Goal: Information Seeking & Learning: Learn about a topic

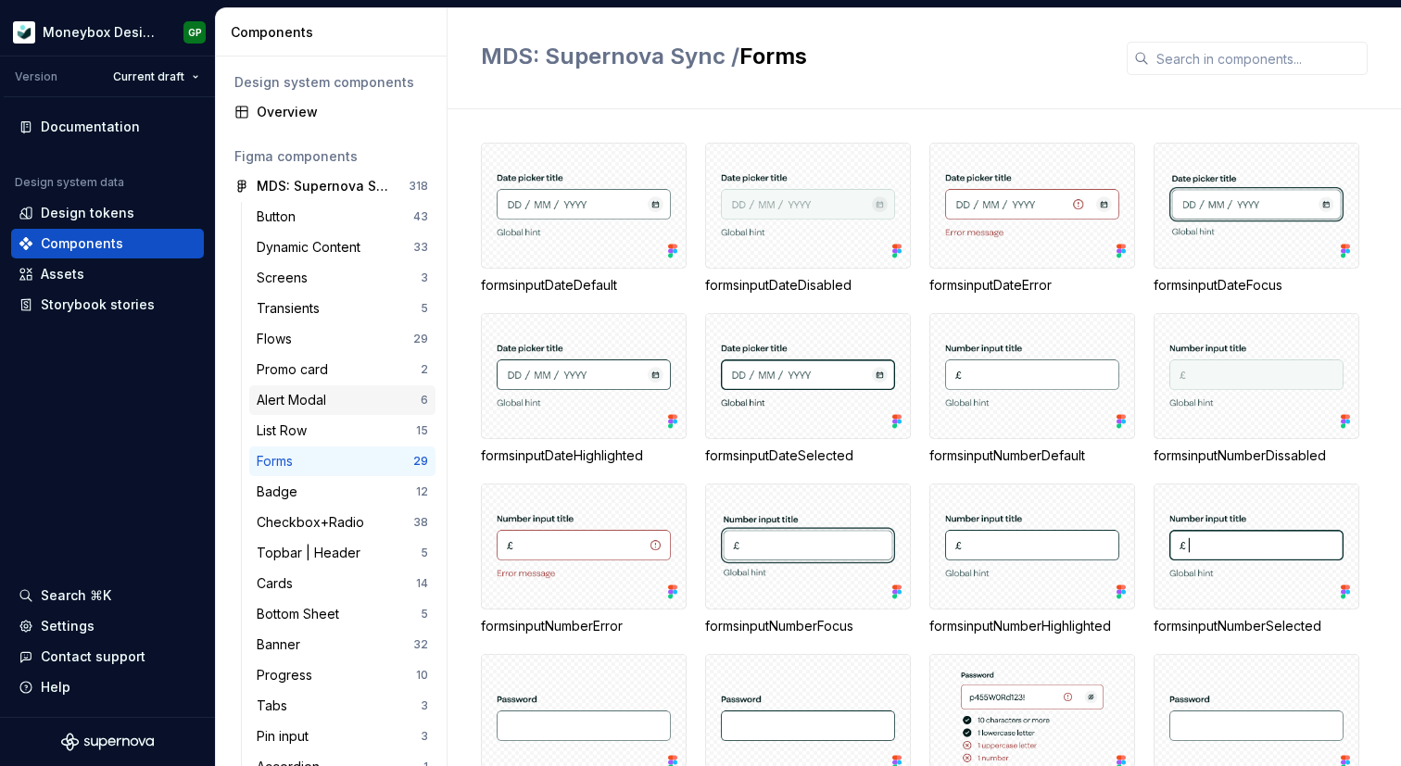
click at [337, 399] on div "Alert Modal" at bounding box center [339, 400] width 164 height 19
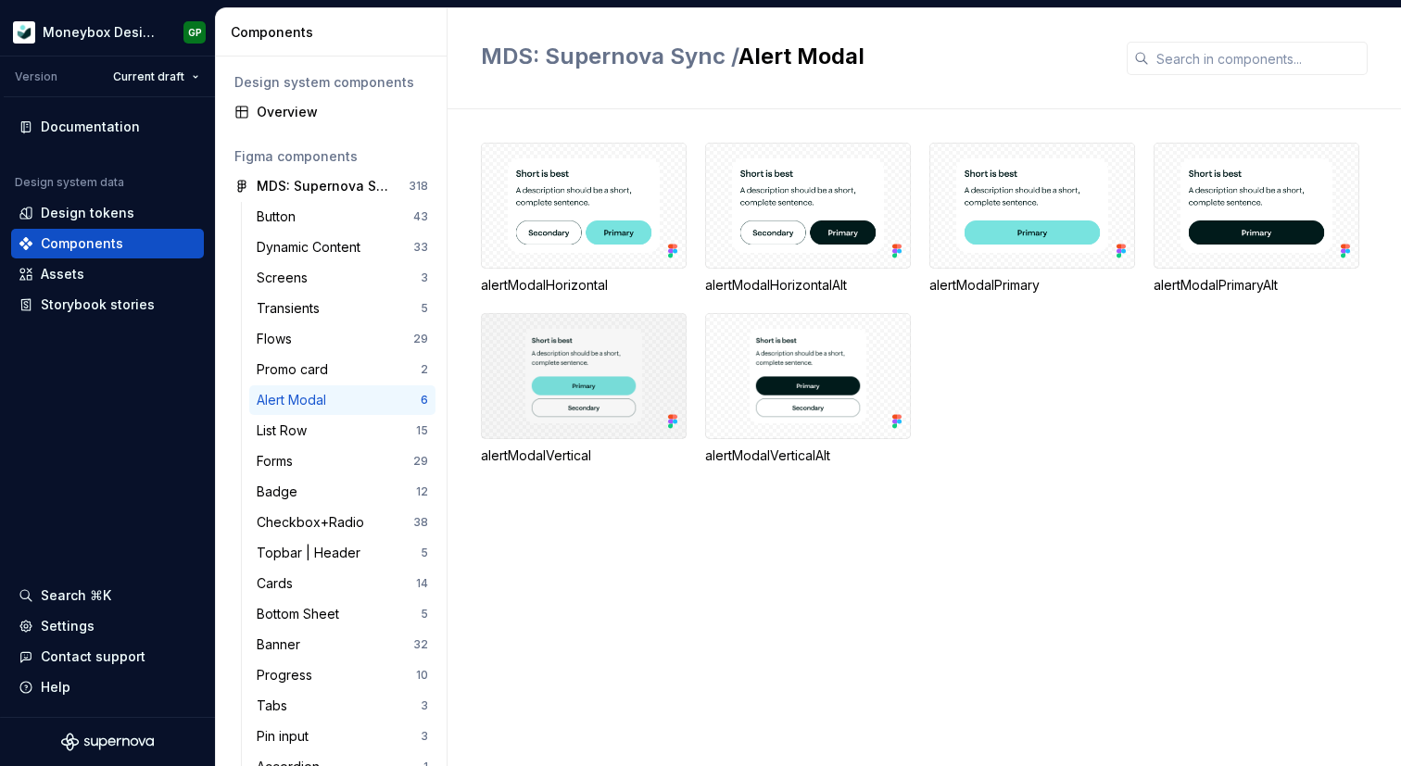
click at [645, 363] on div at bounding box center [584, 376] width 206 height 126
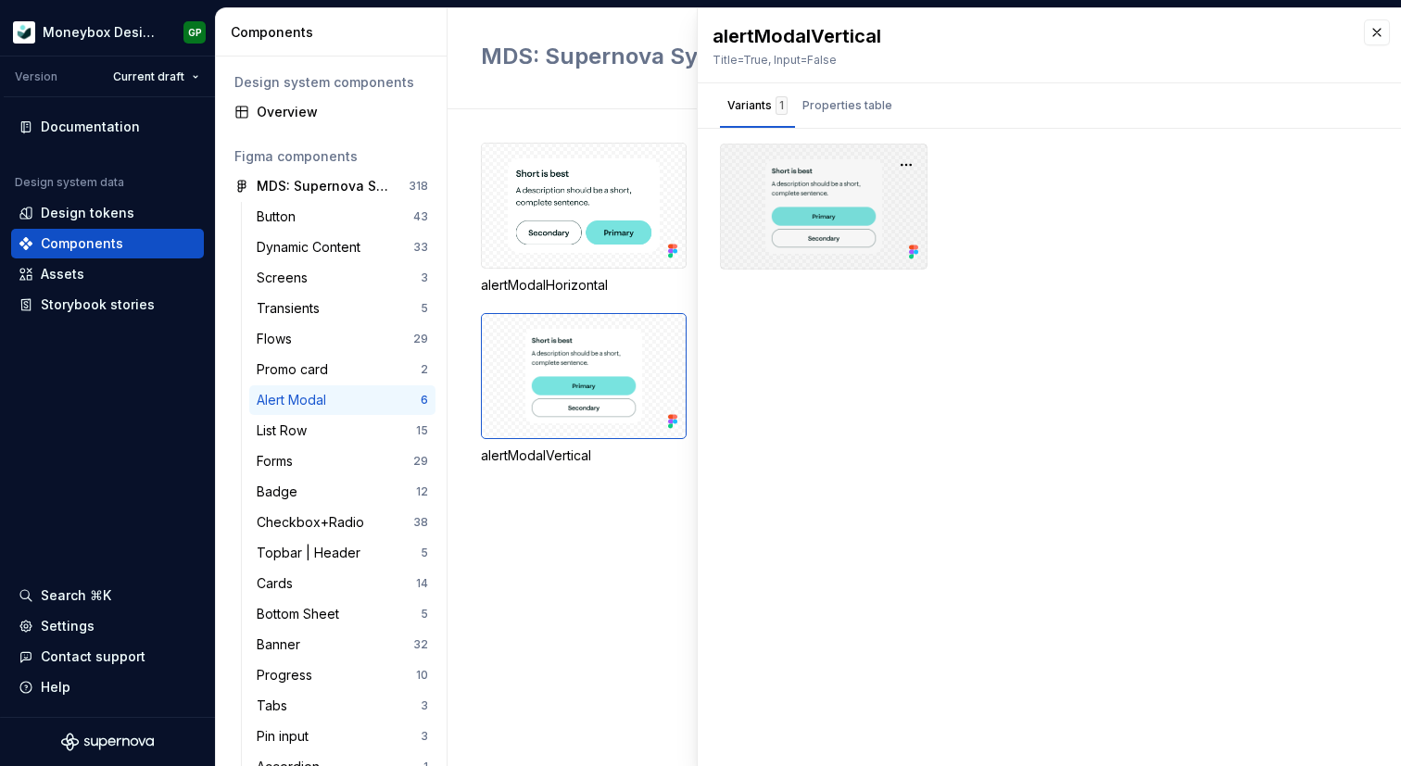
click at [915, 232] on div at bounding box center [824, 207] width 208 height 126
click at [808, 221] on div at bounding box center [824, 207] width 208 height 126
click at [911, 255] on icon at bounding box center [911, 257] width 5 height 5
click at [795, 207] on div at bounding box center [824, 207] width 208 height 126
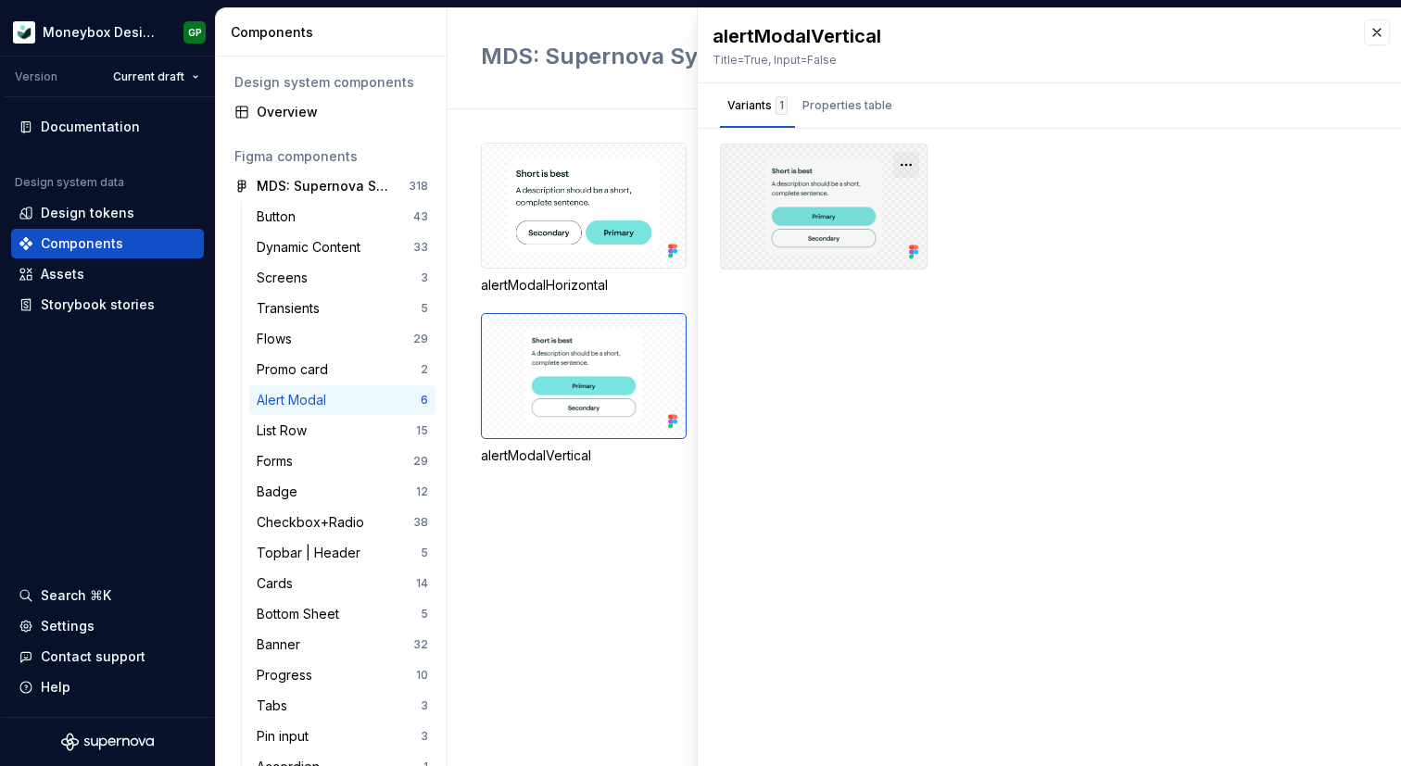
click at [899, 163] on button "button" at bounding box center [906, 165] width 26 height 26
click at [871, 196] on div "Open in [GEOGRAPHIC_DATA]" at bounding box center [847, 220] width 120 height 56
